Goal: Feedback & Contribution: Leave review/rating

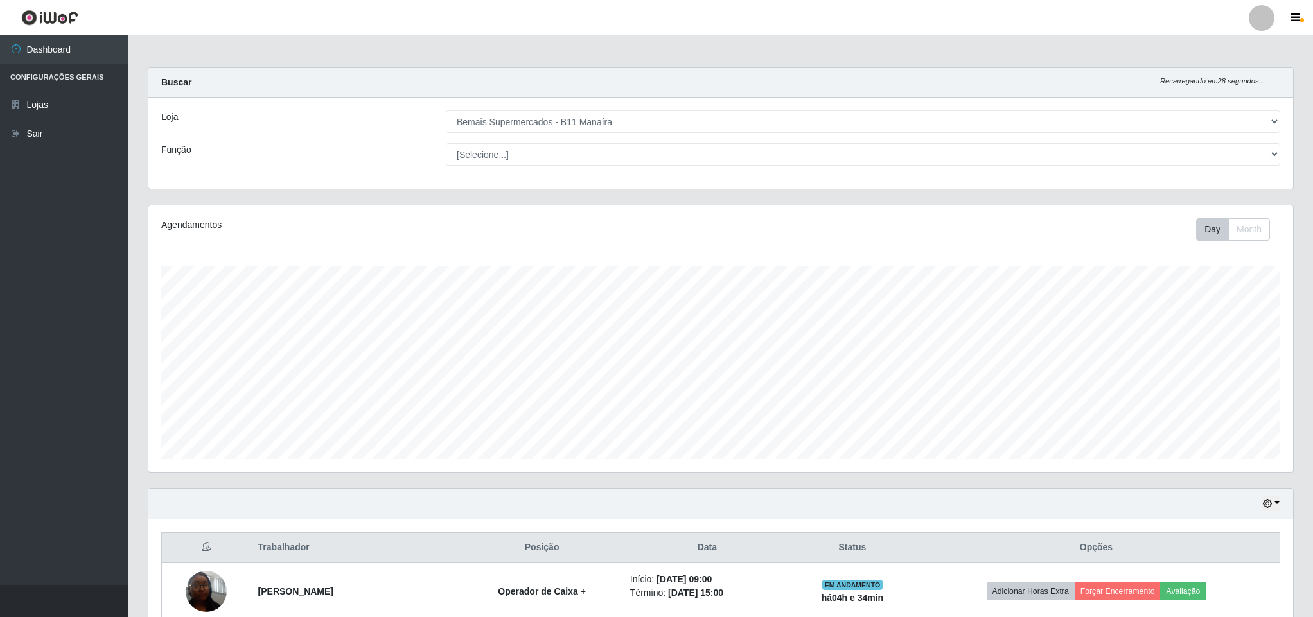
select select "409"
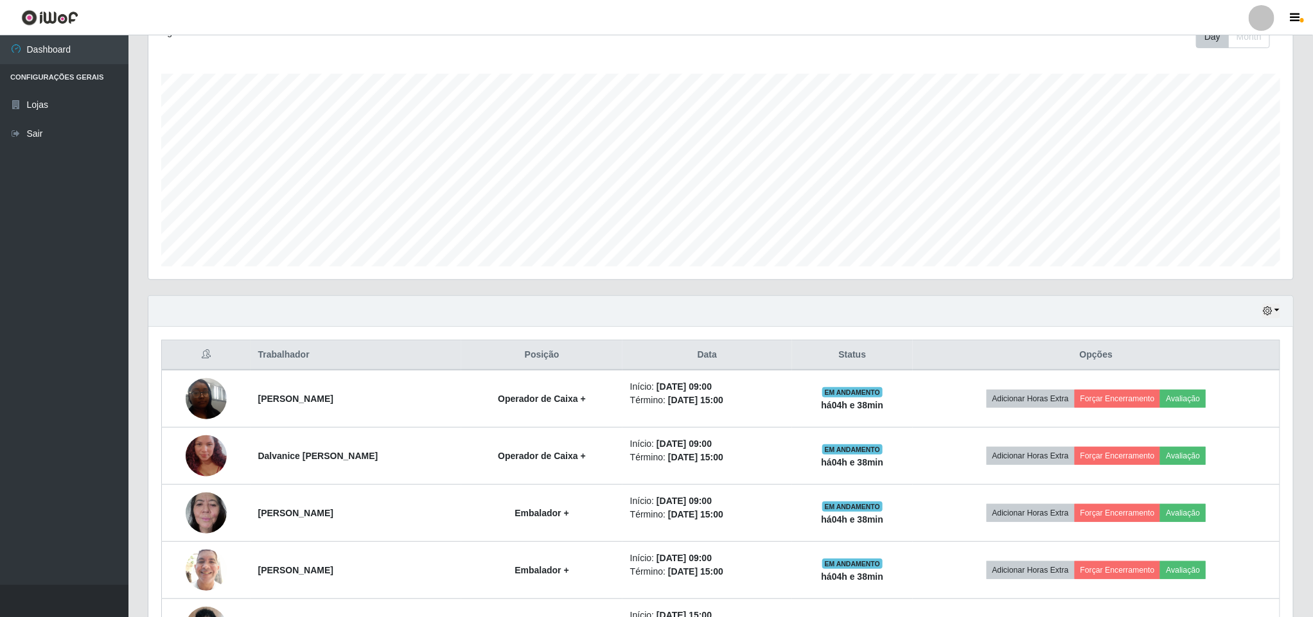
scroll to position [289, 0]
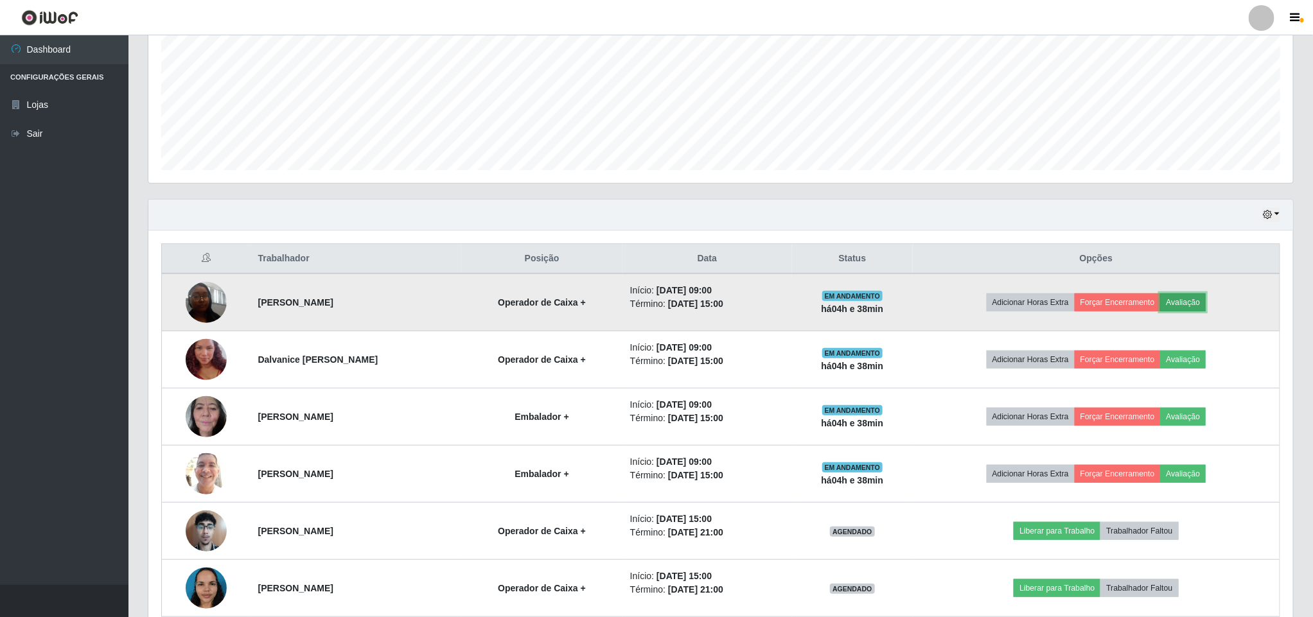
click at [1205, 299] on button "Avaliação" at bounding box center [1183, 303] width 46 height 18
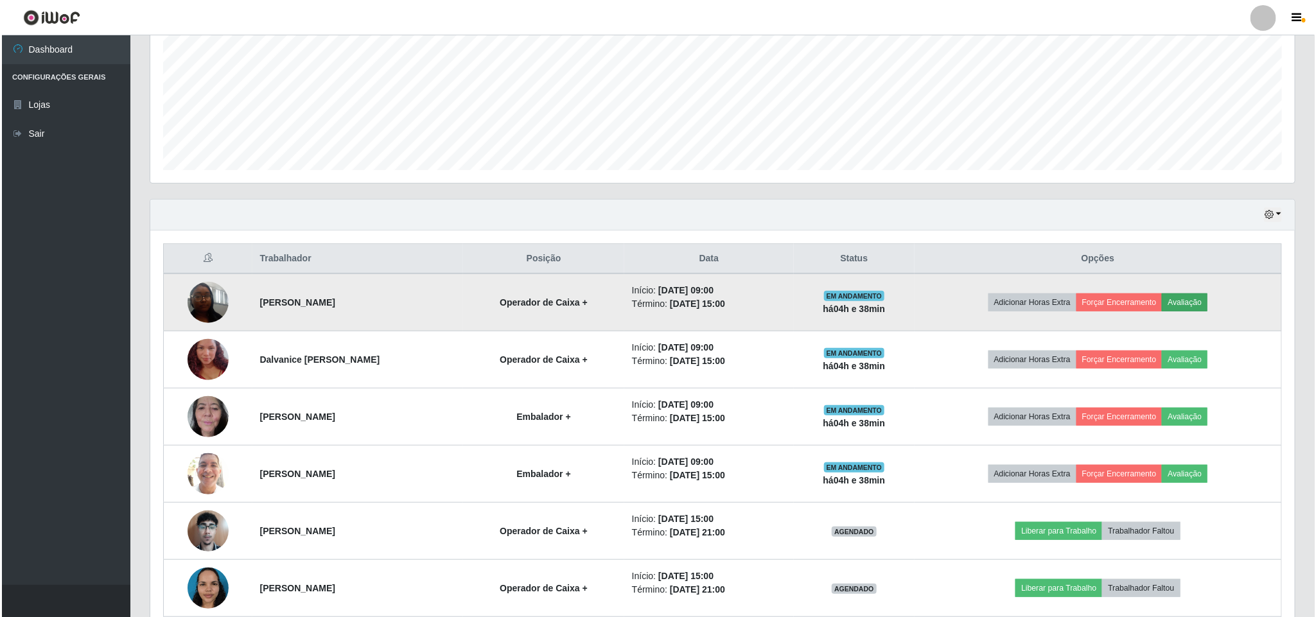
scroll to position [268, 1133]
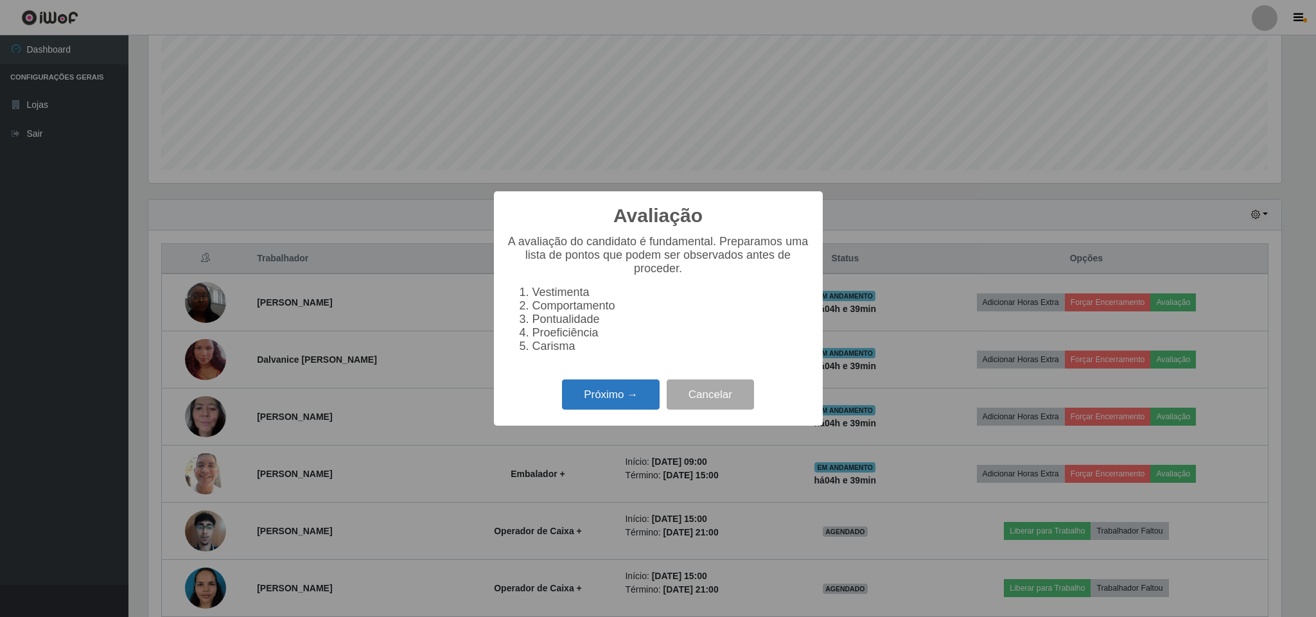
click at [642, 409] on button "Próximo →" at bounding box center [611, 395] width 98 height 30
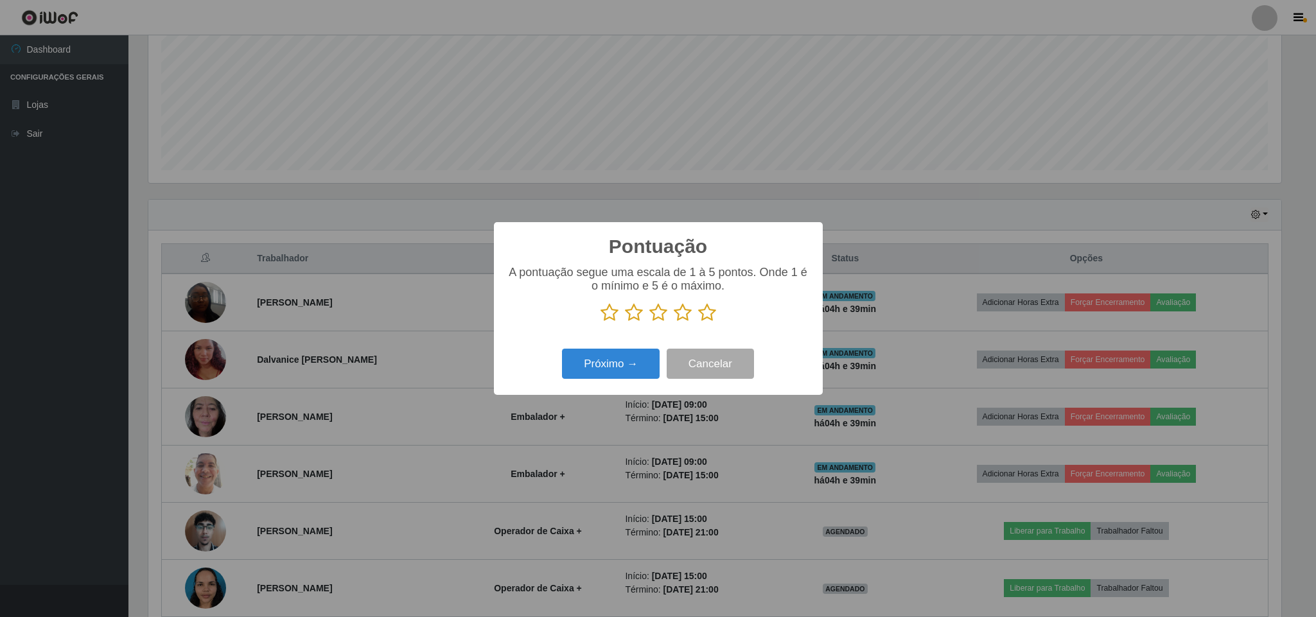
click at [708, 311] on icon at bounding box center [707, 312] width 18 height 19
click at [698, 322] on input "radio" at bounding box center [698, 322] width 0 height 0
click at [635, 353] on button "Próximo →" at bounding box center [611, 364] width 98 height 30
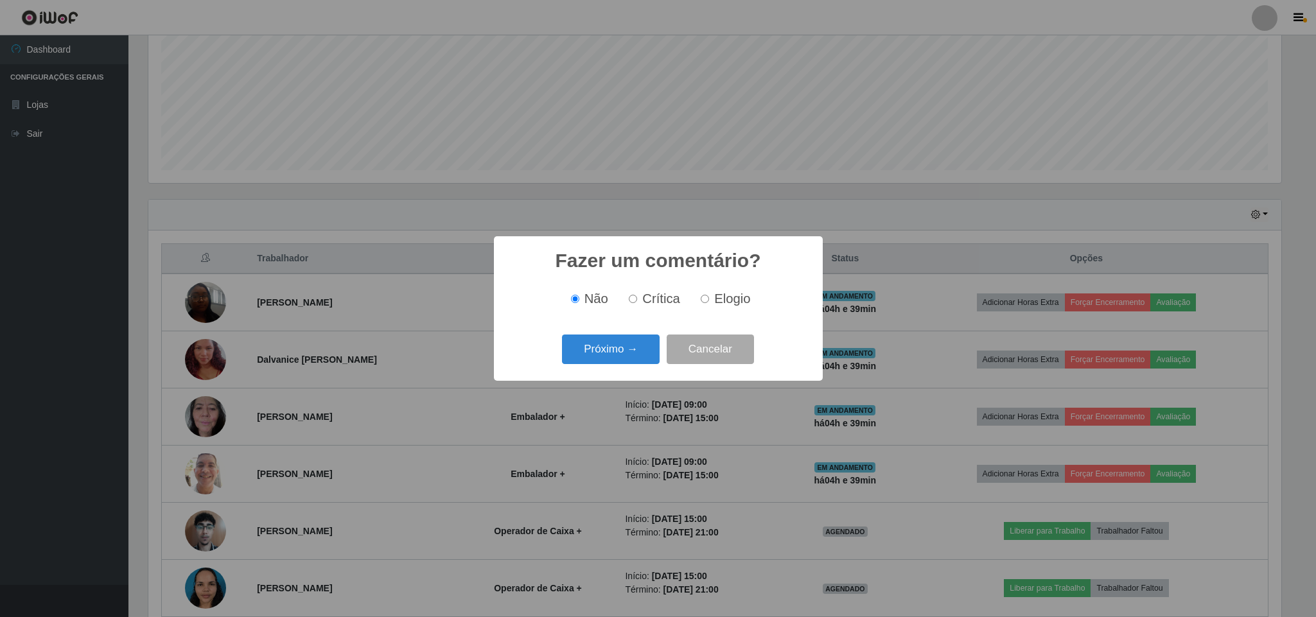
drag, startPoint x: 725, startPoint y: 295, endPoint x: 661, endPoint y: 326, distance: 71.5
click at [727, 295] on span "Elogio" at bounding box center [732, 299] width 36 height 14
click at [709, 295] on input "Elogio" at bounding box center [705, 299] width 8 height 8
radio input "true"
click at [604, 357] on button "Próximo →" at bounding box center [611, 350] width 98 height 30
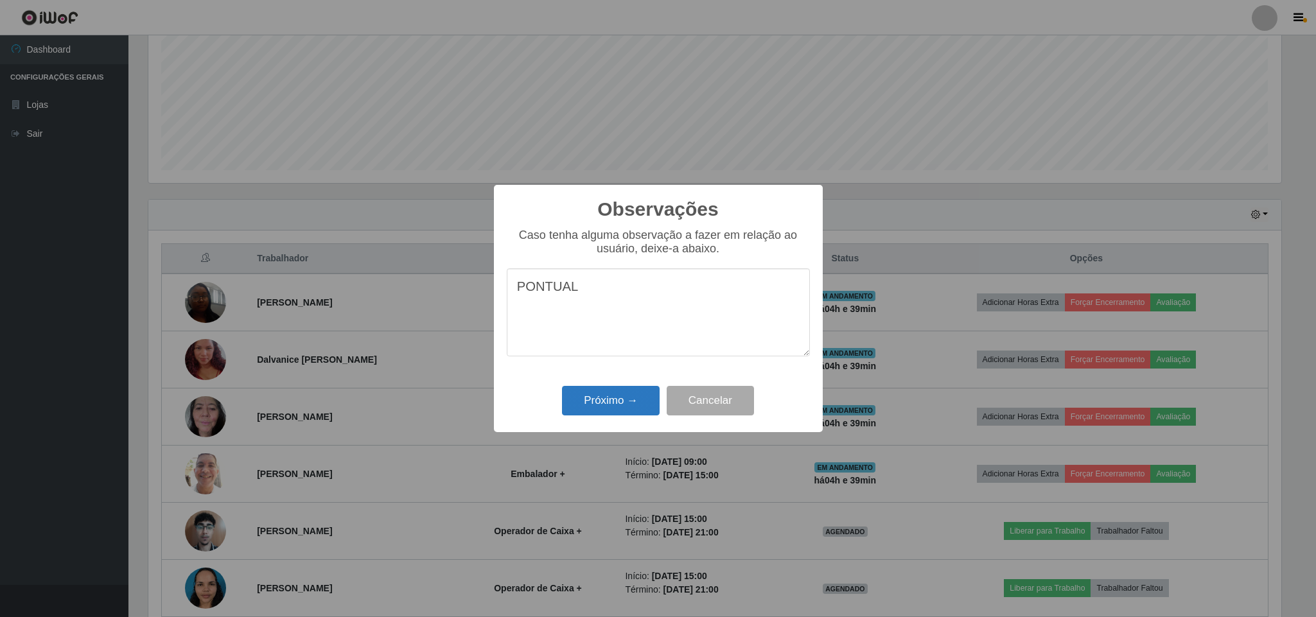
type textarea "PONTUAL"
click at [617, 392] on button "Próximo →" at bounding box center [611, 401] width 98 height 30
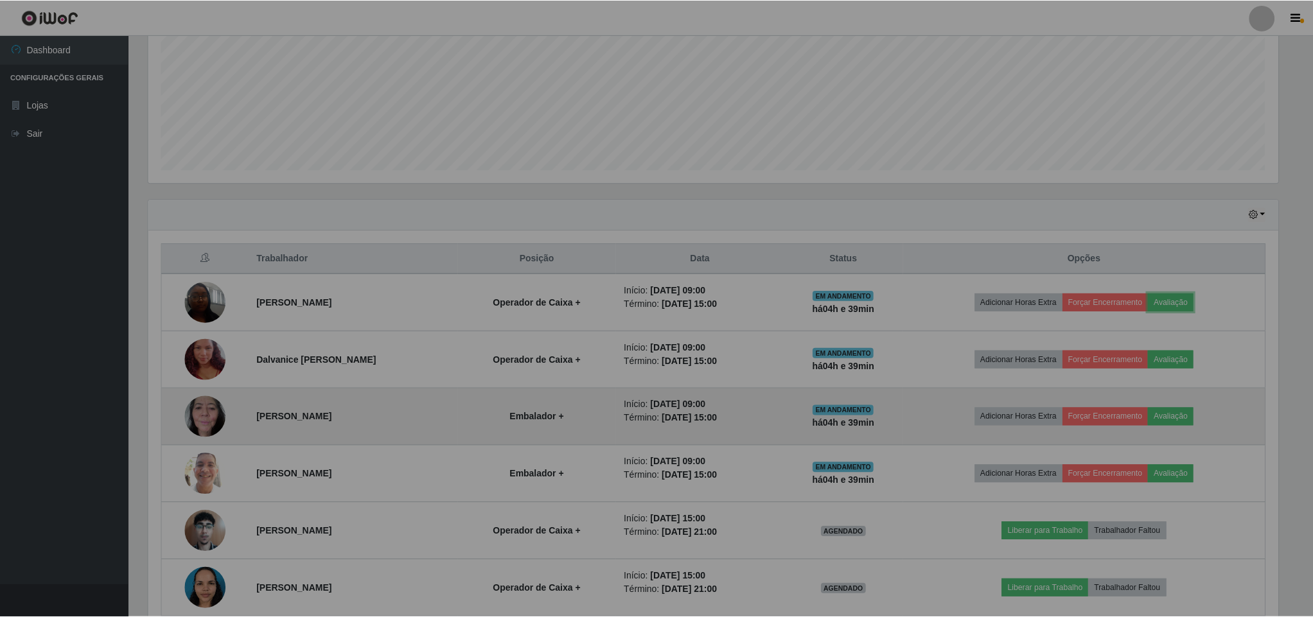
scroll to position [268, 1143]
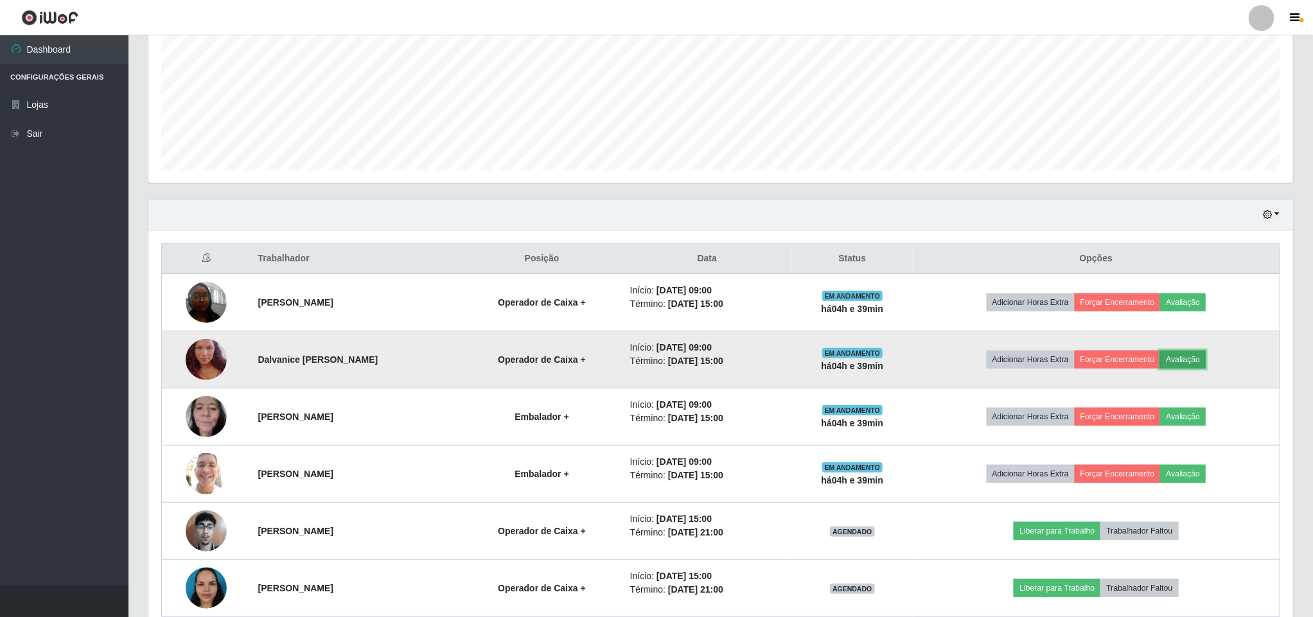
click at [1199, 365] on button "Avaliação" at bounding box center [1183, 360] width 46 height 18
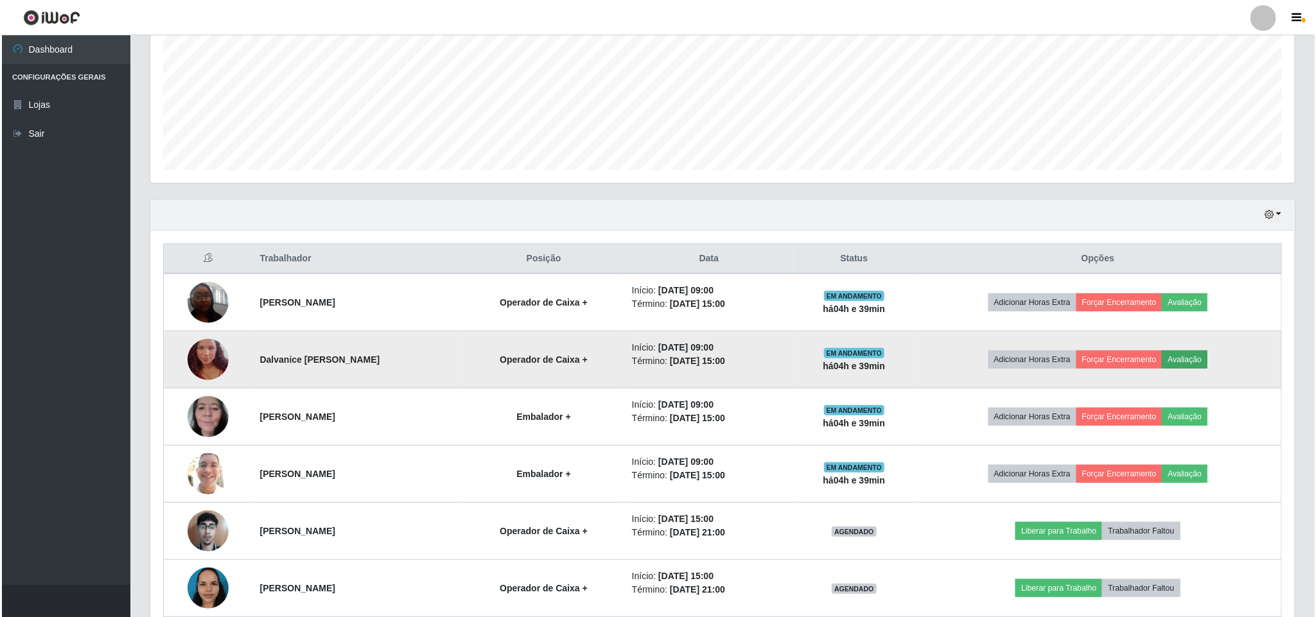
scroll to position [268, 1133]
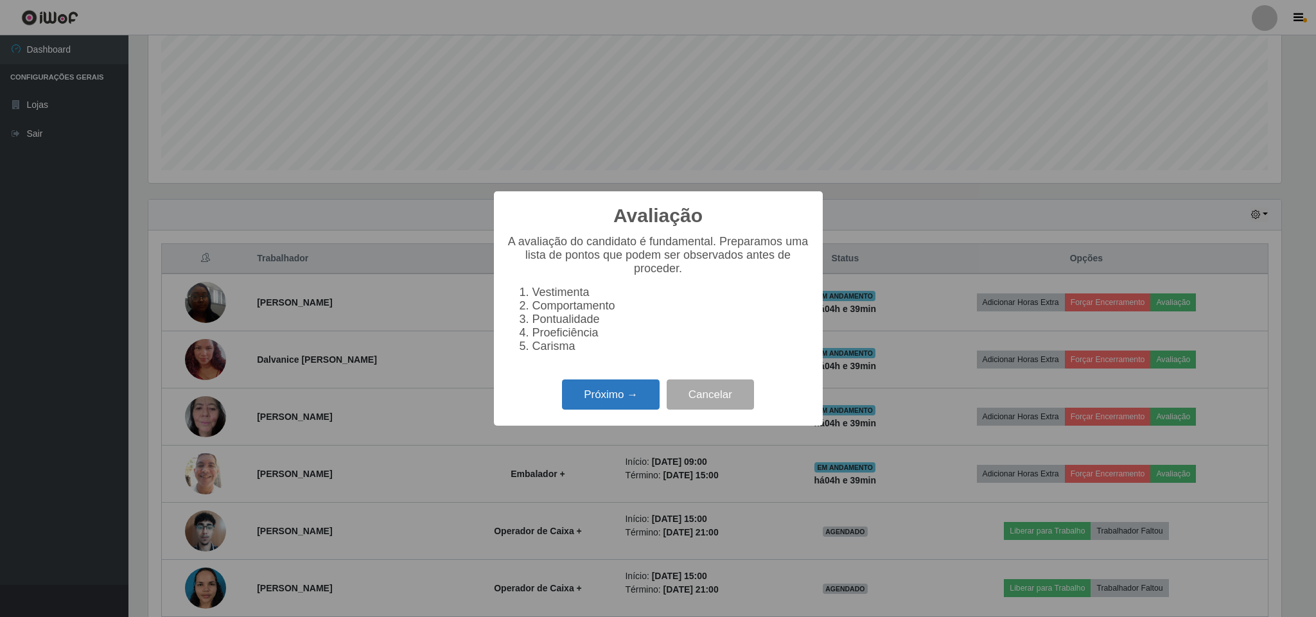
click at [602, 398] on button "Próximo →" at bounding box center [611, 395] width 98 height 30
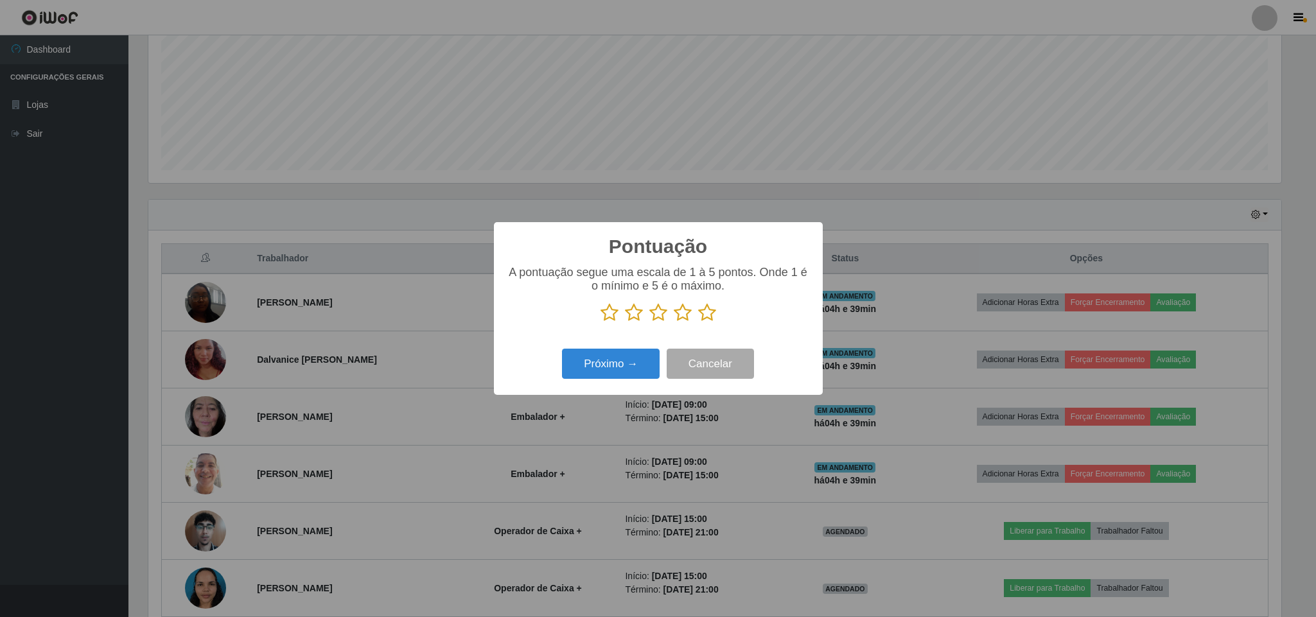
click at [706, 306] on icon at bounding box center [707, 312] width 18 height 19
click at [698, 322] on input "radio" at bounding box center [698, 322] width 0 height 0
click at [631, 357] on button "Próximo →" at bounding box center [611, 364] width 98 height 30
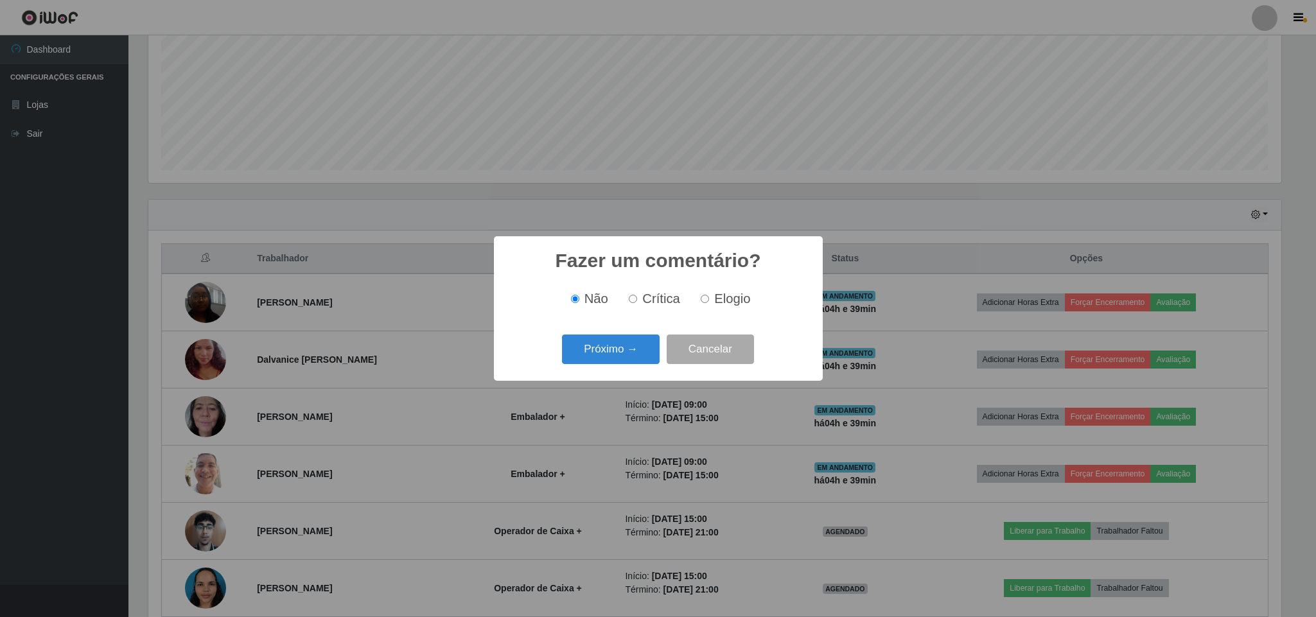
click at [725, 301] on span "Elogio" at bounding box center [732, 299] width 36 height 14
click at [709, 301] on input "Elogio" at bounding box center [705, 299] width 8 height 8
radio input "true"
click at [617, 358] on button "Próximo →" at bounding box center [611, 350] width 98 height 30
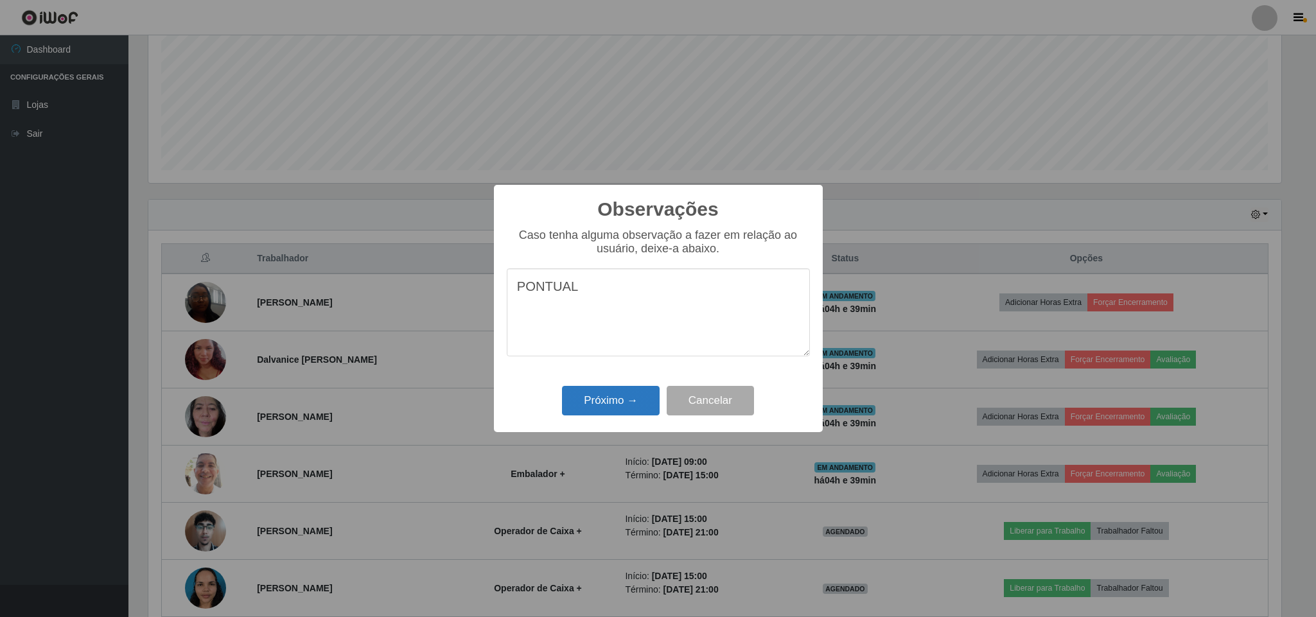
type textarea "PONTUAL"
click at [625, 397] on button "Próximo →" at bounding box center [611, 401] width 98 height 30
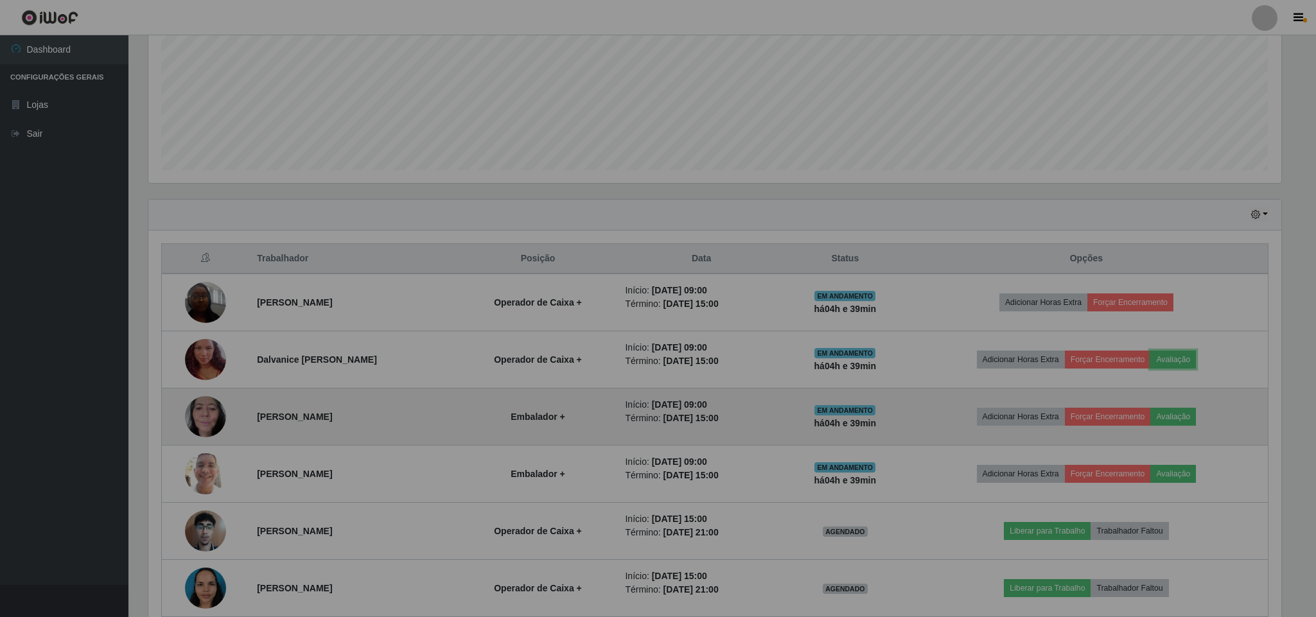
scroll to position [268, 1143]
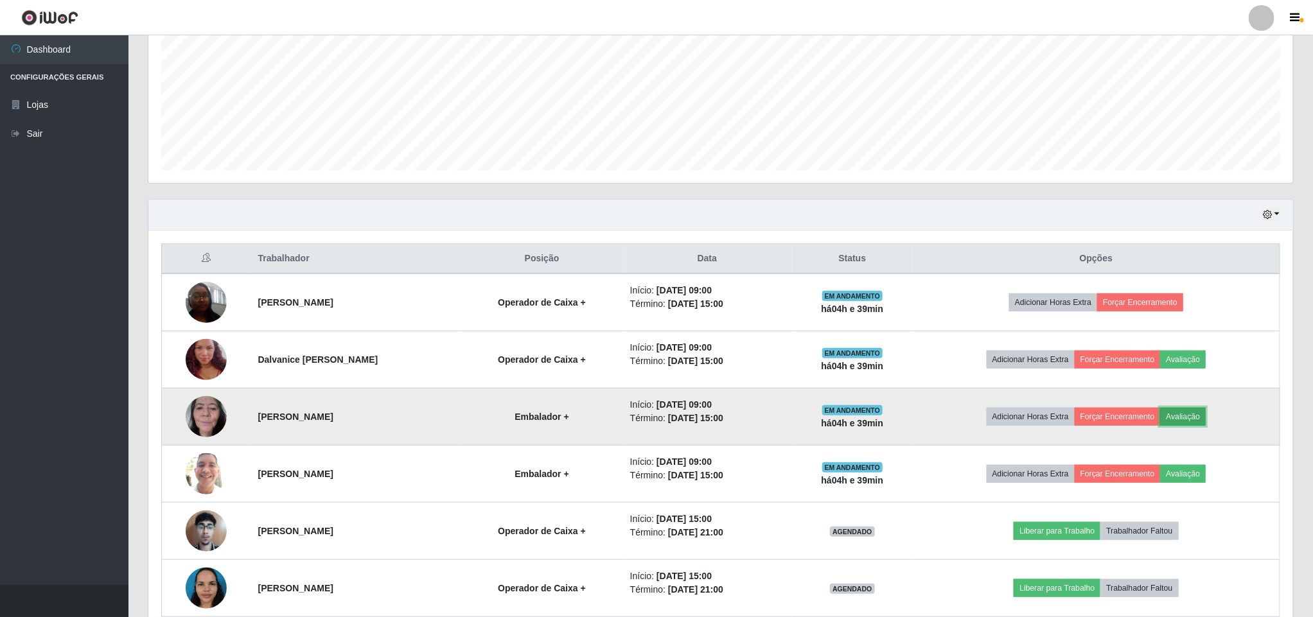
click at [1206, 419] on button "Avaliação" at bounding box center [1183, 417] width 46 height 18
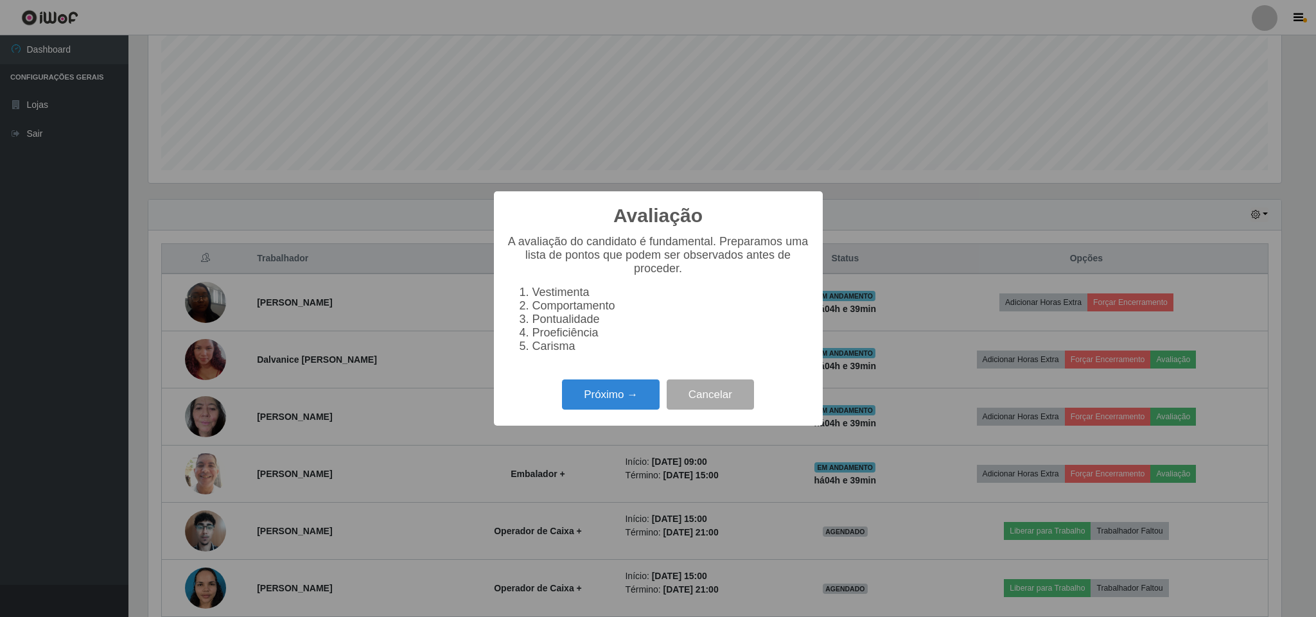
scroll to position [268, 1133]
click at [563, 405] on button "Próximo →" at bounding box center [611, 395] width 98 height 30
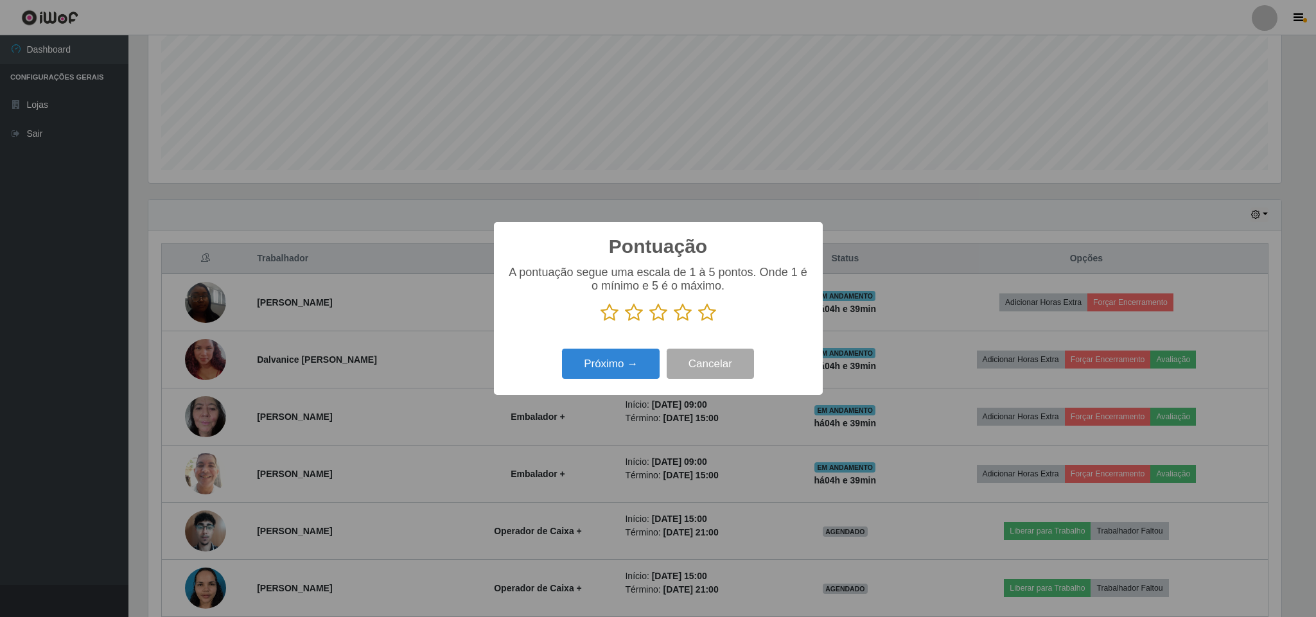
scroll to position [642122, 641257]
click at [706, 311] on icon at bounding box center [707, 312] width 18 height 19
click at [698, 322] on input "radio" at bounding box center [698, 322] width 0 height 0
click at [590, 357] on button "Próximo →" at bounding box center [611, 364] width 98 height 30
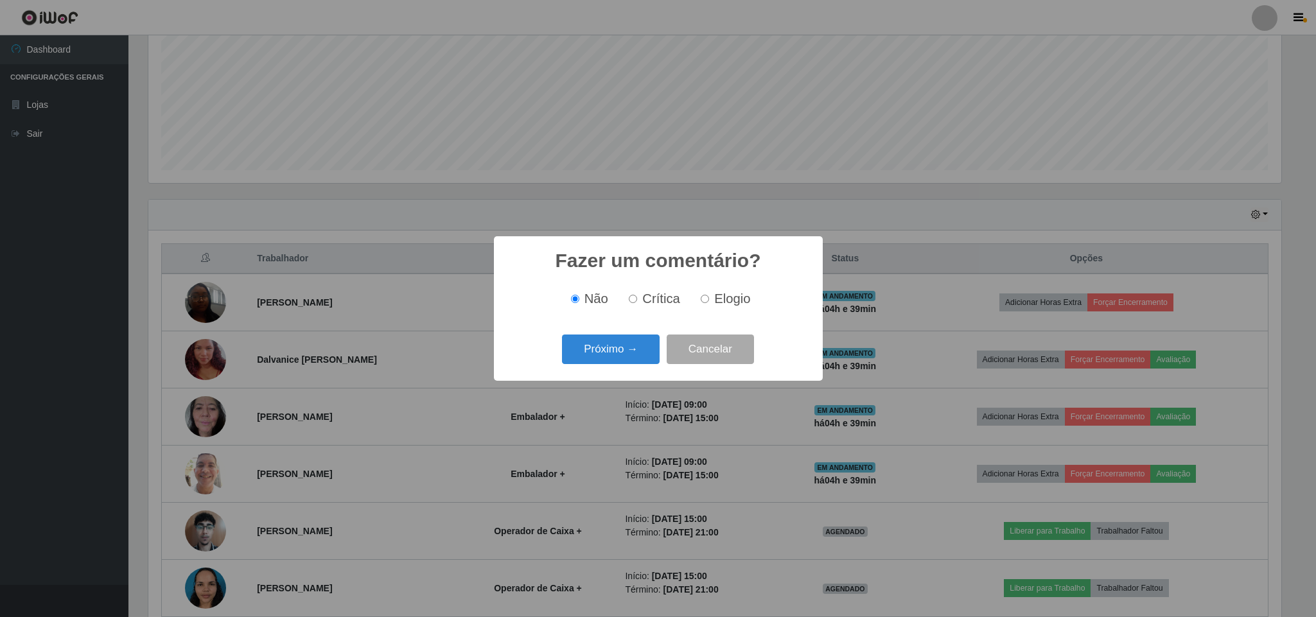
click at [727, 301] on span "Elogio" at bounding box center [732, 299] width 36 height 14
click at [709, 301] on input "Elogio" at bounding box center [705, 299] width 8 height 8
radio input "true"
click at [588, 353] on button "Próximo →" at bounding box center [611, 350] width 98 height 30
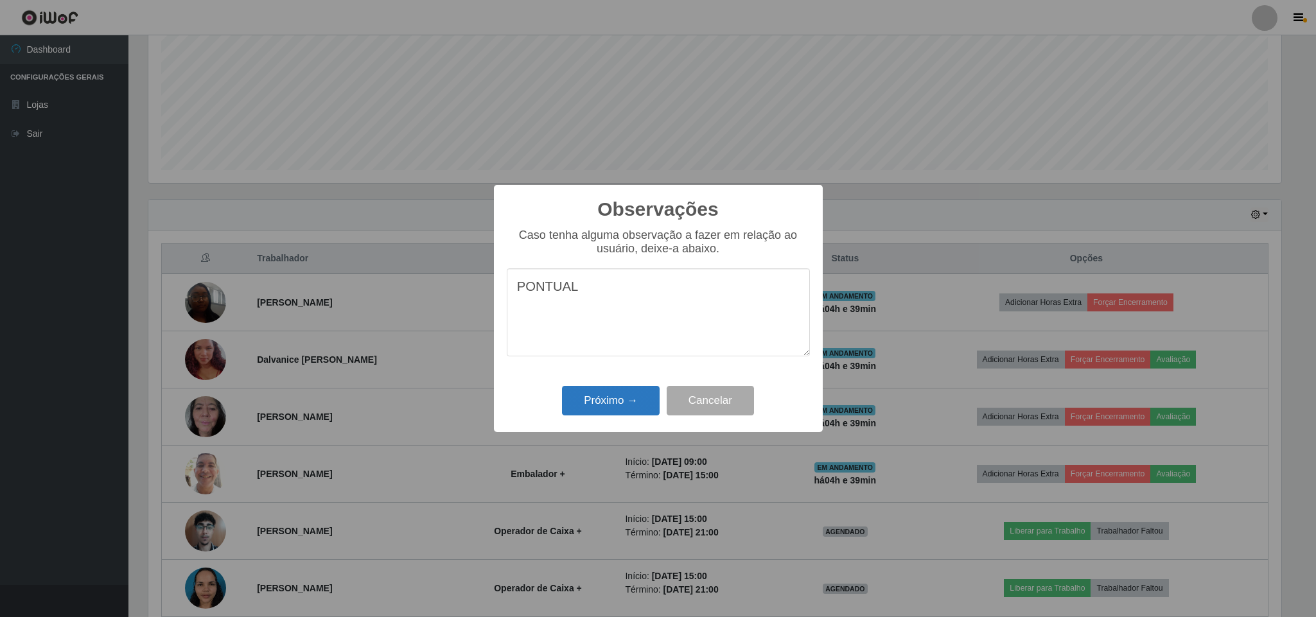
type textarea "PONTUAL"
click at [596, 409] on button "Próximo →" at bounding box center [611, 401] width 98 height 30
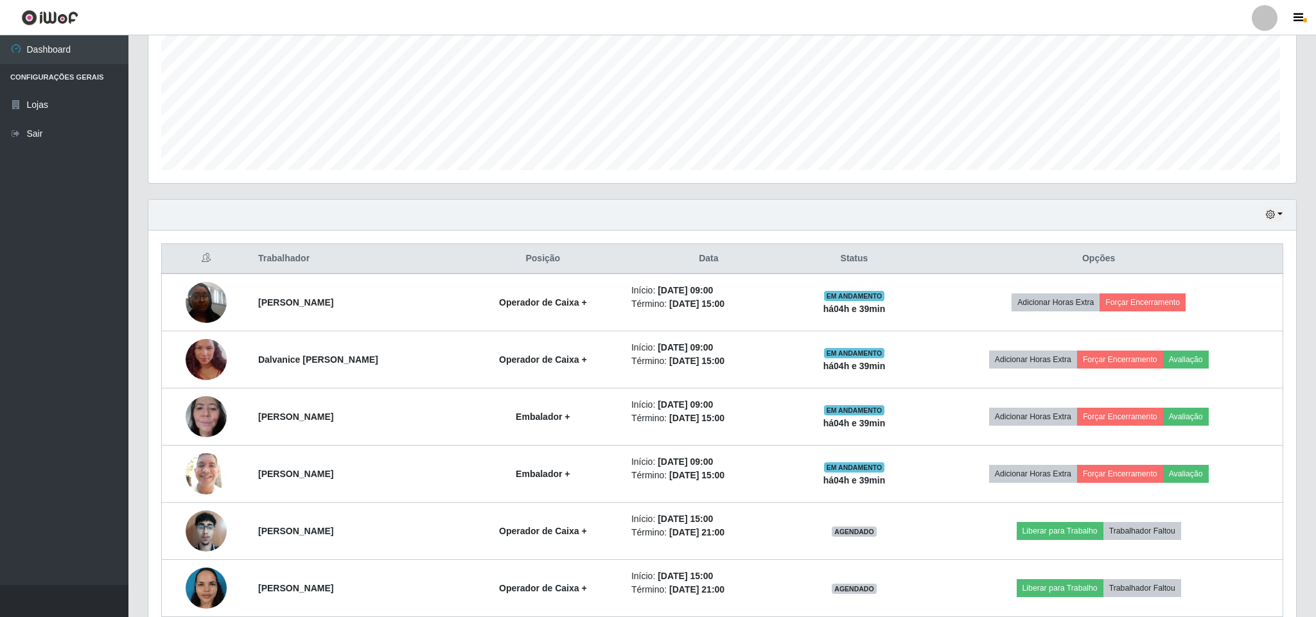
scroll to position [268, 1143]
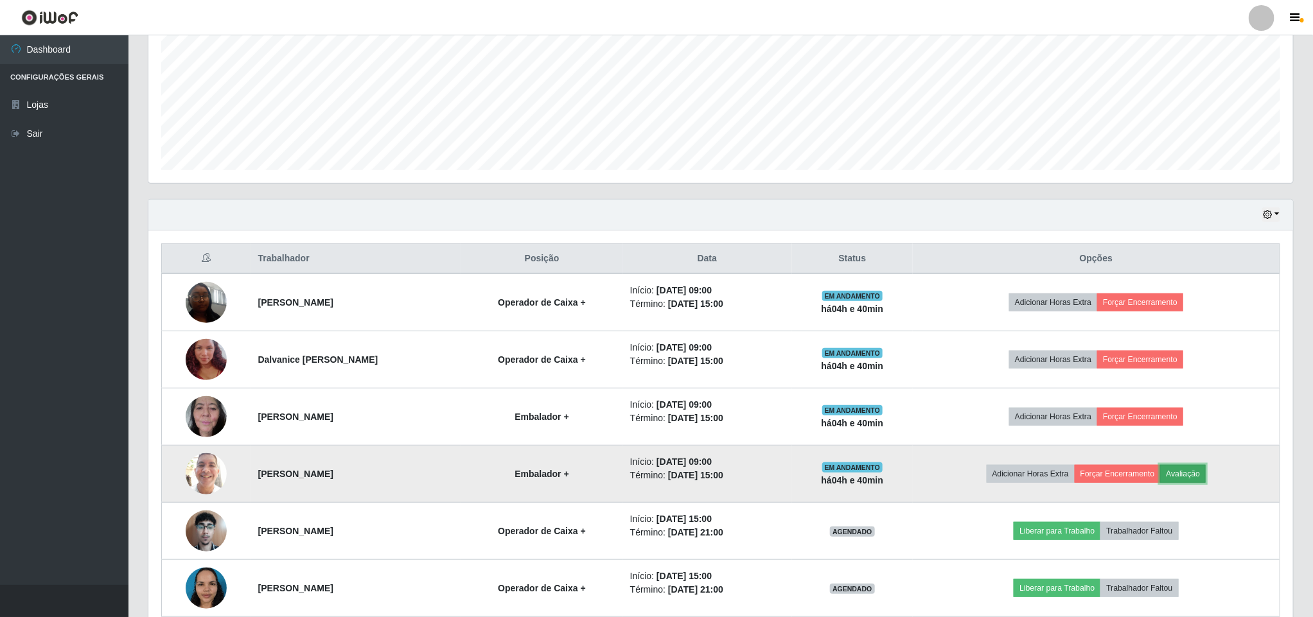
click at [1194, 481] on button "Avaliação" at bounding box center [1183, 474] width 46 height 18
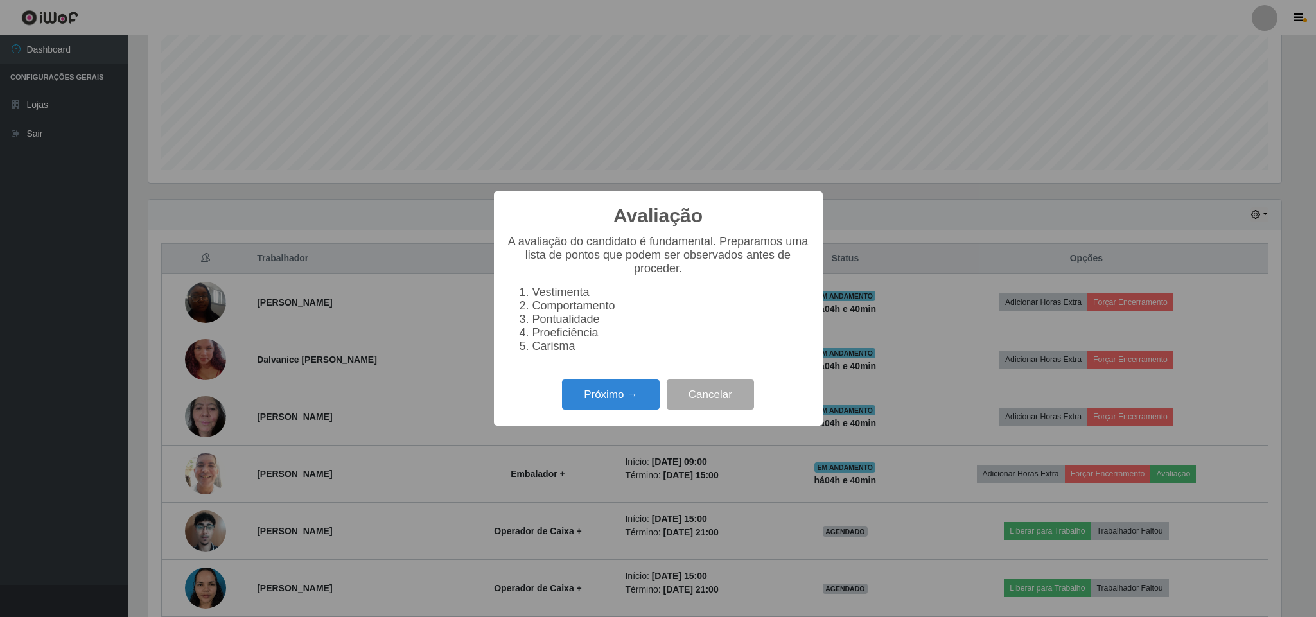
scroll to position [268, 1133]
click at [617, 399] on button "Próximo →" at bounding box center [611, 395] width 98 height 30
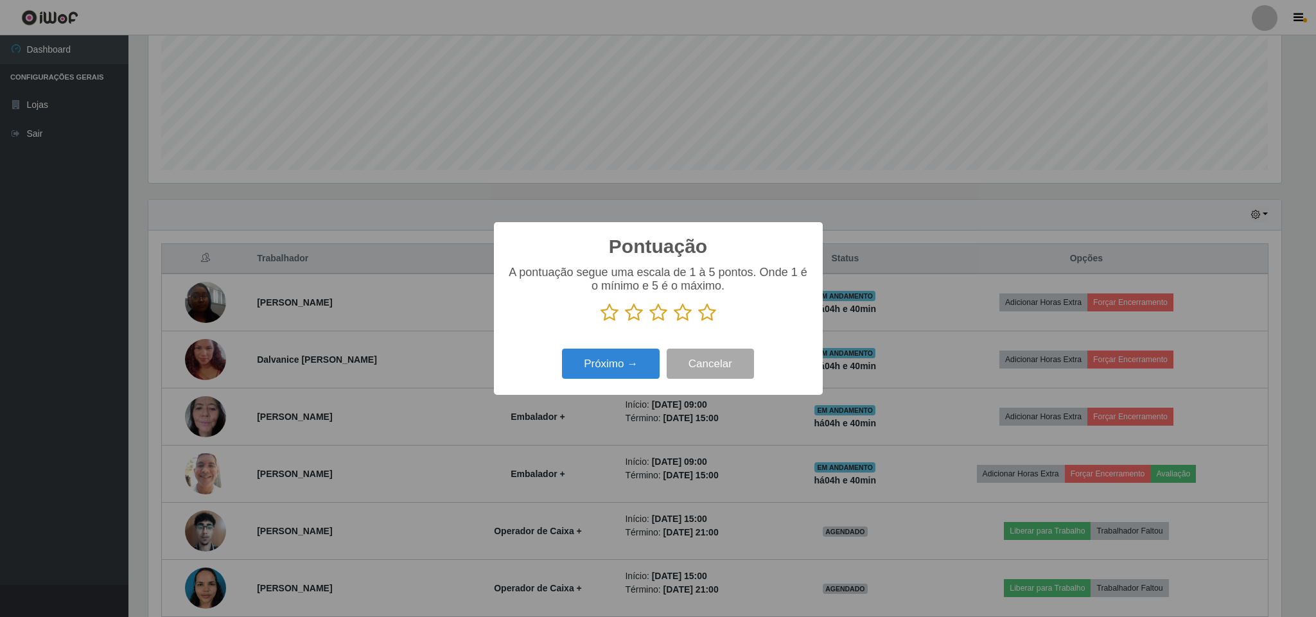
click at [702, 304] on icon at bounding box center [707, 312] width 18 height 19
click at [698, 322] on input "radio" at bounding box center [698, 322] width 0 height 0
click at [592, 355] on button "Próximo →" at bounding box center [611, 364] width 98 height 30
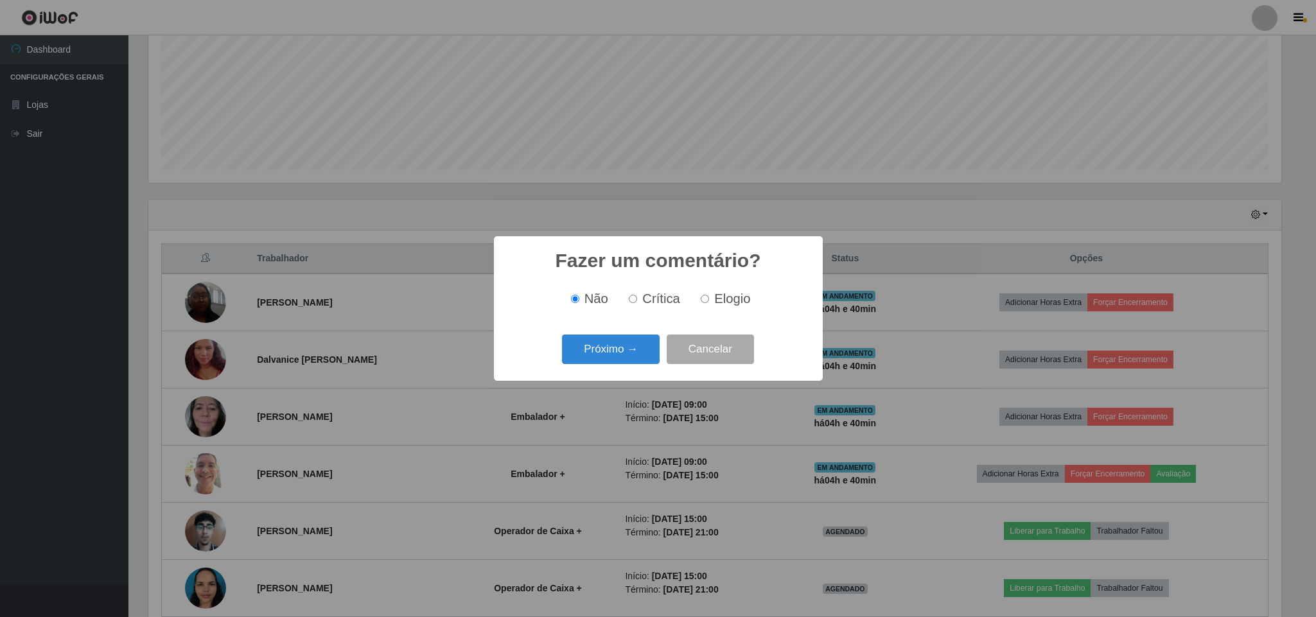
click at [706, 299] on input "Elogio" at bounding box center [705, 299] width 8 height 8
radio input "true"
click at [623, 344] on button "Próximo →" at bounding box center [611, 350] width 98 height 30
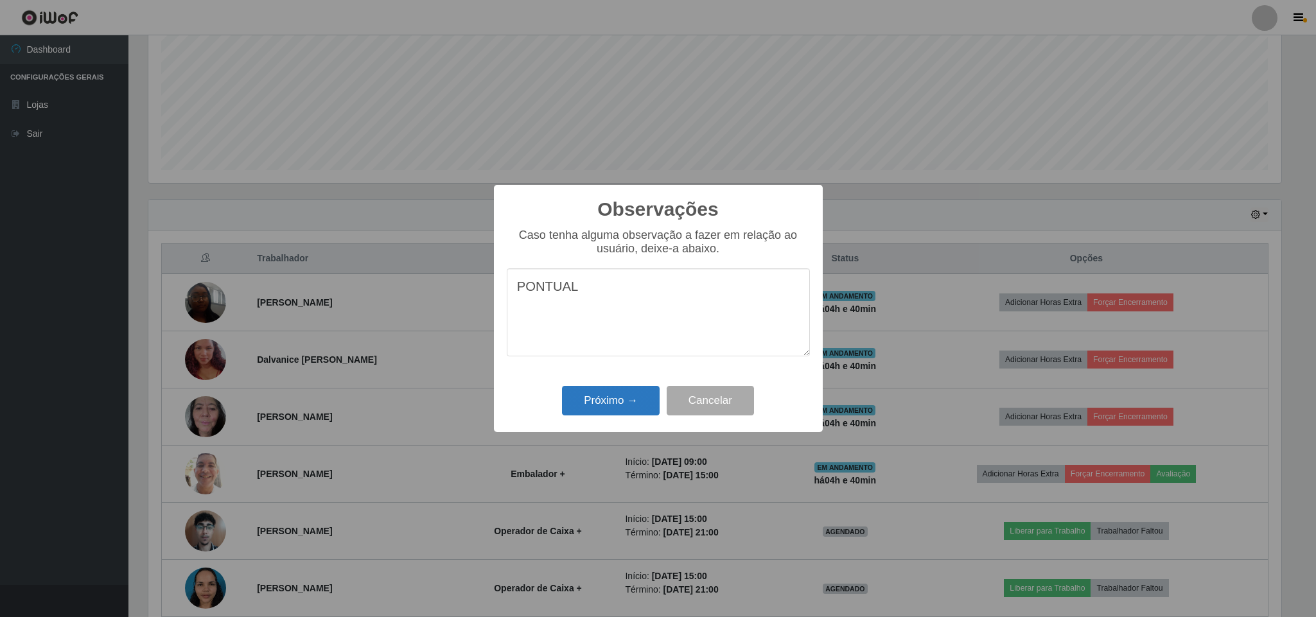
type textarea "PONTUAL"
click at [638, 395] on button "Próximo →" at bounding box center [611, 401] width 98 height 30
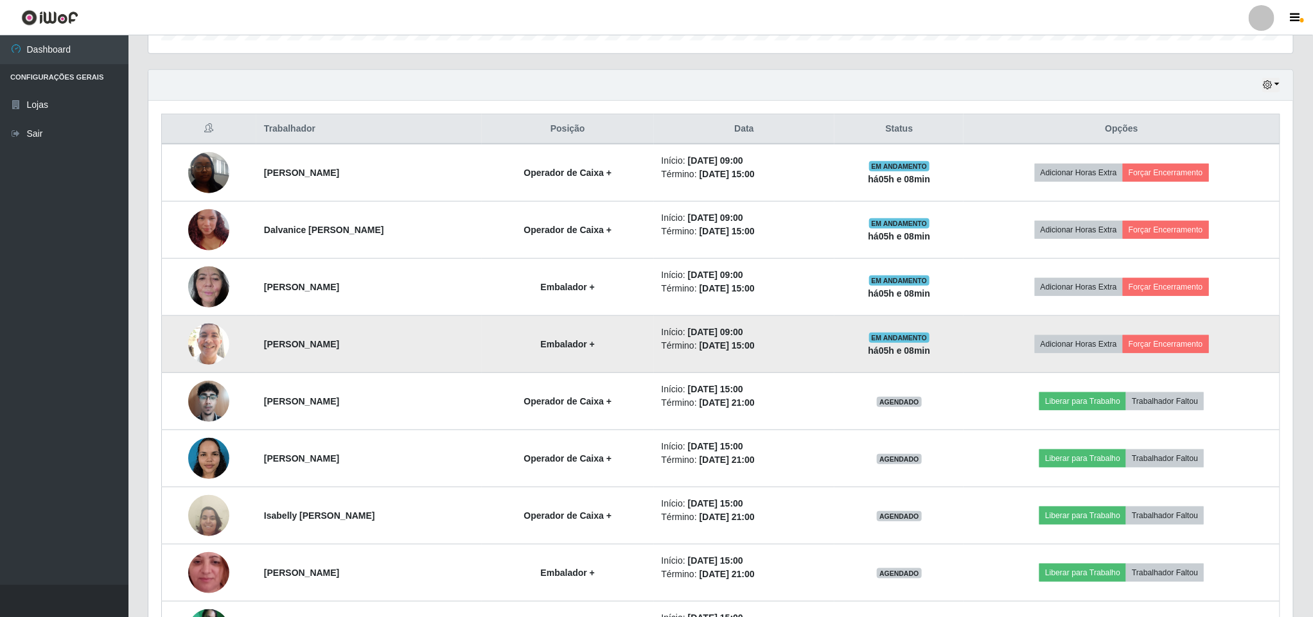
scroll to position [482, 0]
